Goal: Task Accomplishment & Management: Manage account settings

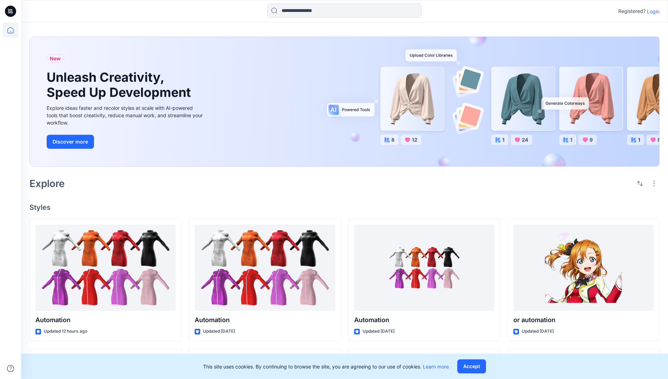
click at [652, 11] on p "Login" at bounding box center [653, 11] width 13 height 7
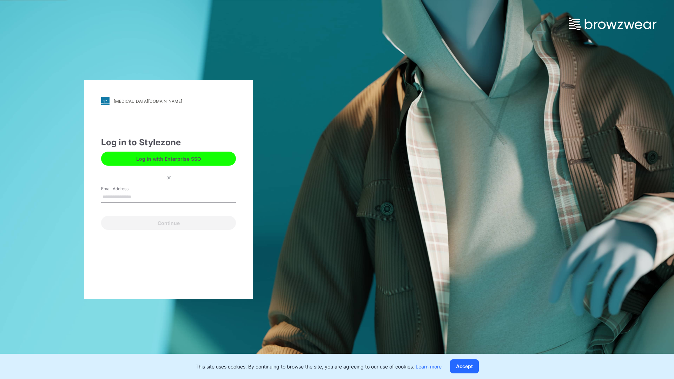
click at [139, 196] on input "Email Address" at bounding box center [168, 197] width 135 height 11
type input "**********"
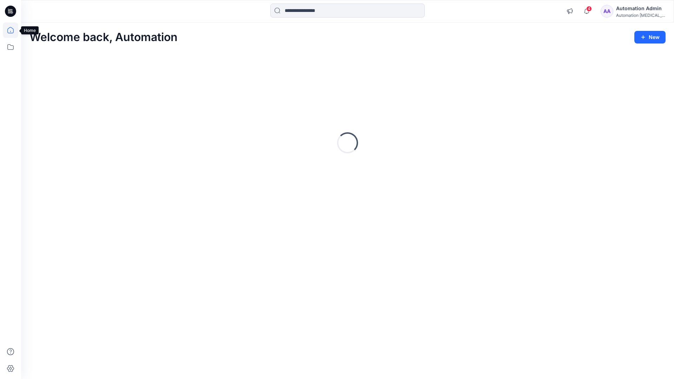
click at [13, 30] on icon at bounding box center [10, 30] width 6 height 6
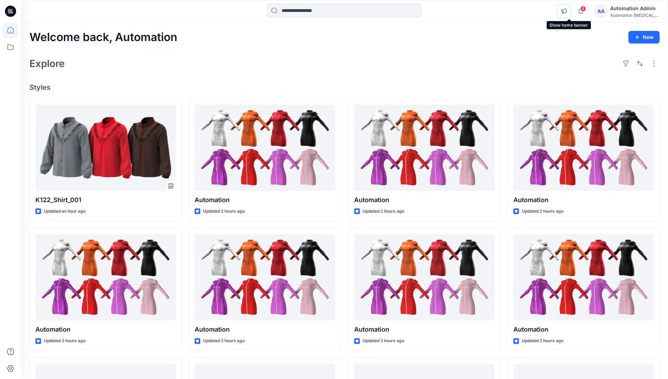
click at [567, 13] on icon "button" at bounding box center [563, 11] width 5 height 6
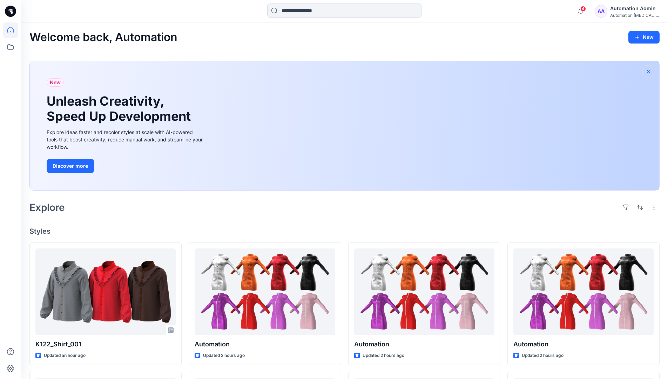
click at [649, 71] on icon "button" at bounding box center [649, 72] width 6 height 6
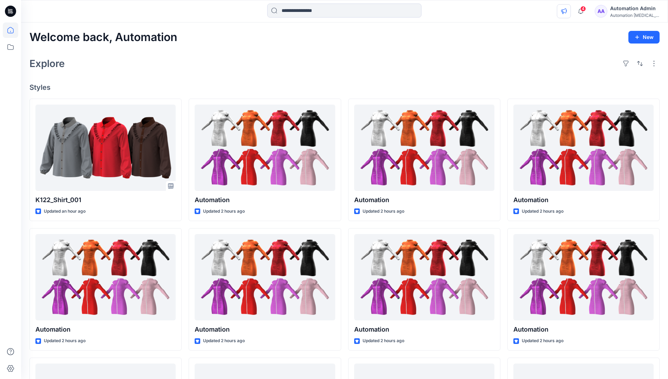
click at [567, 10] on icon "button" at bounding box center [564, 11] width 6 height 6
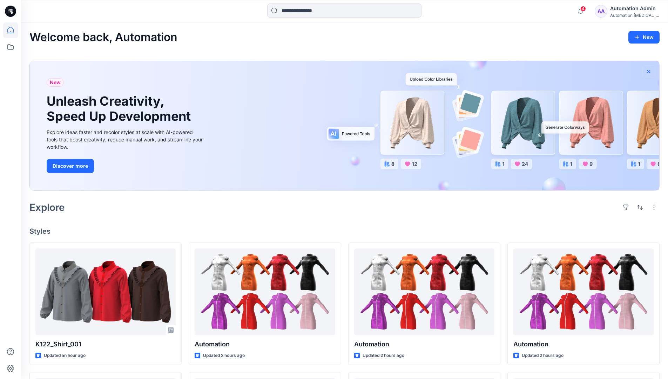
click at [649, 72] on icon "button" at bounding box center [649, 71] width 3 height 3
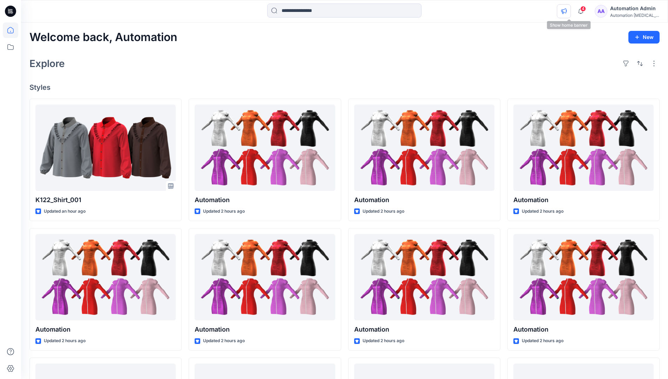
click at [567, 12] on icon "button" at bounding box center [564, 11] width 6 height 6
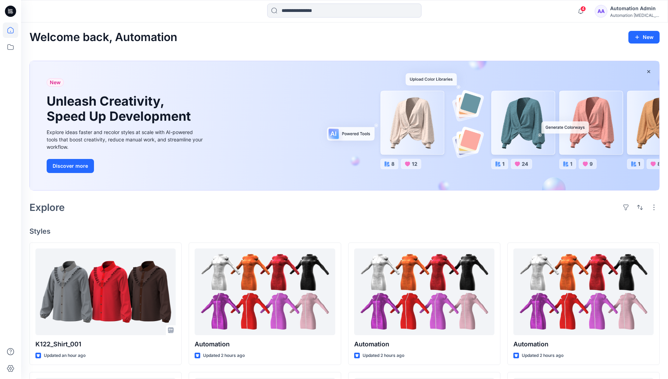
click at [622, 16] on div "Automation testim..." at bounding box center [634, 15] width 49 height 5
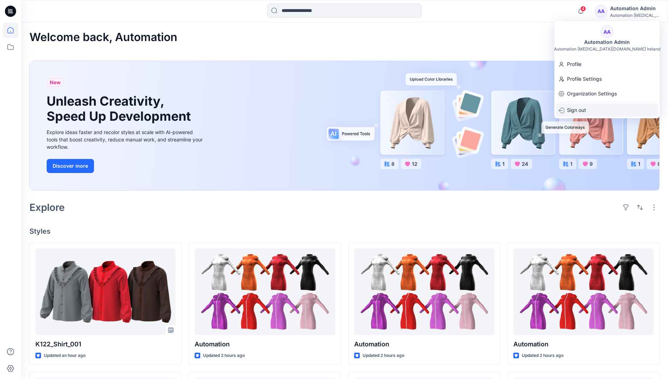
click at [590, 108] on div "Sign out" at bounding box center [607, 109] width 102 height 13
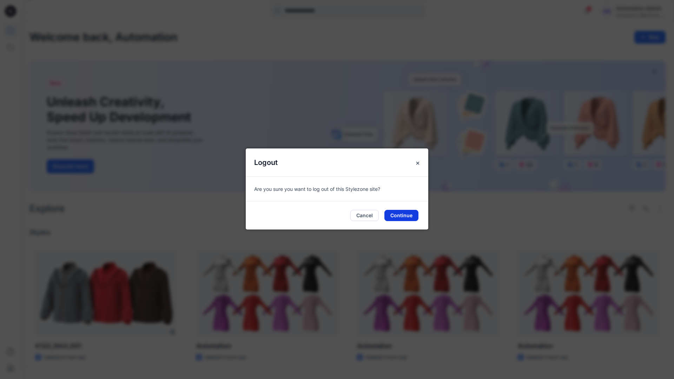
click at [413, 216] on button "Continue" at bounding box center [401, 215] width 34 height 11
